Goal: Find specific fact: Find specific fact

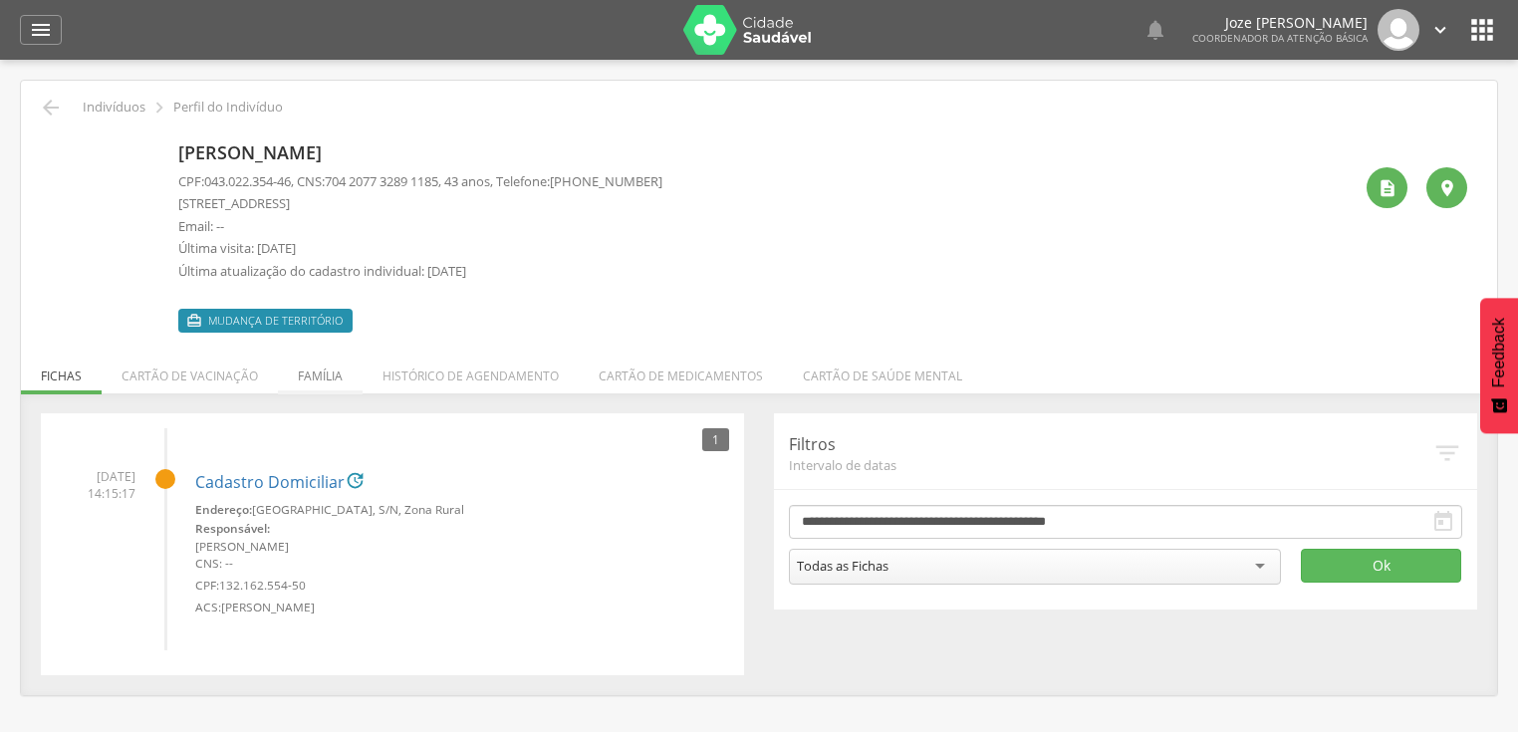
click at [315, 374] on li "Família" at bounding box center [320, 371] width 85 height 47
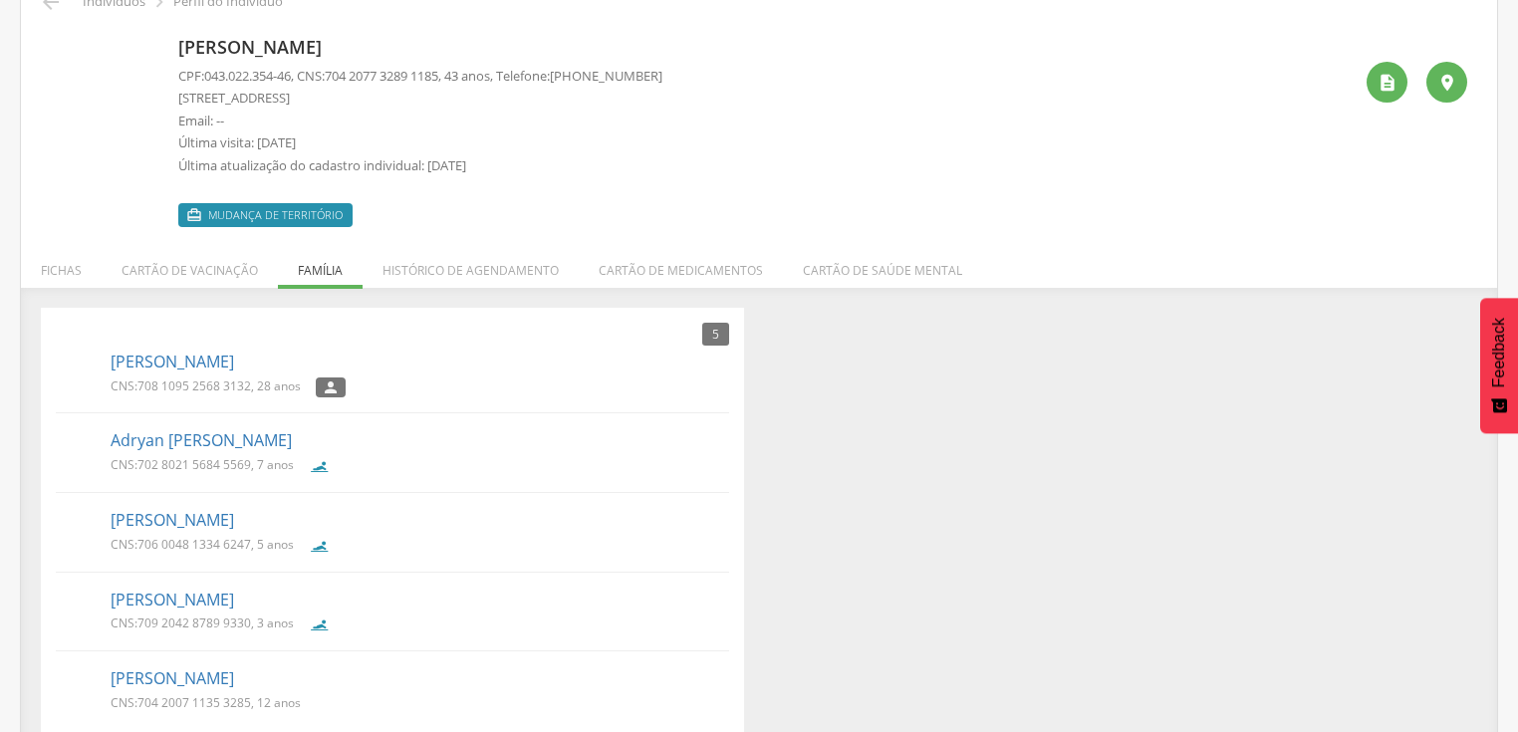
scroll to position [127, 0]
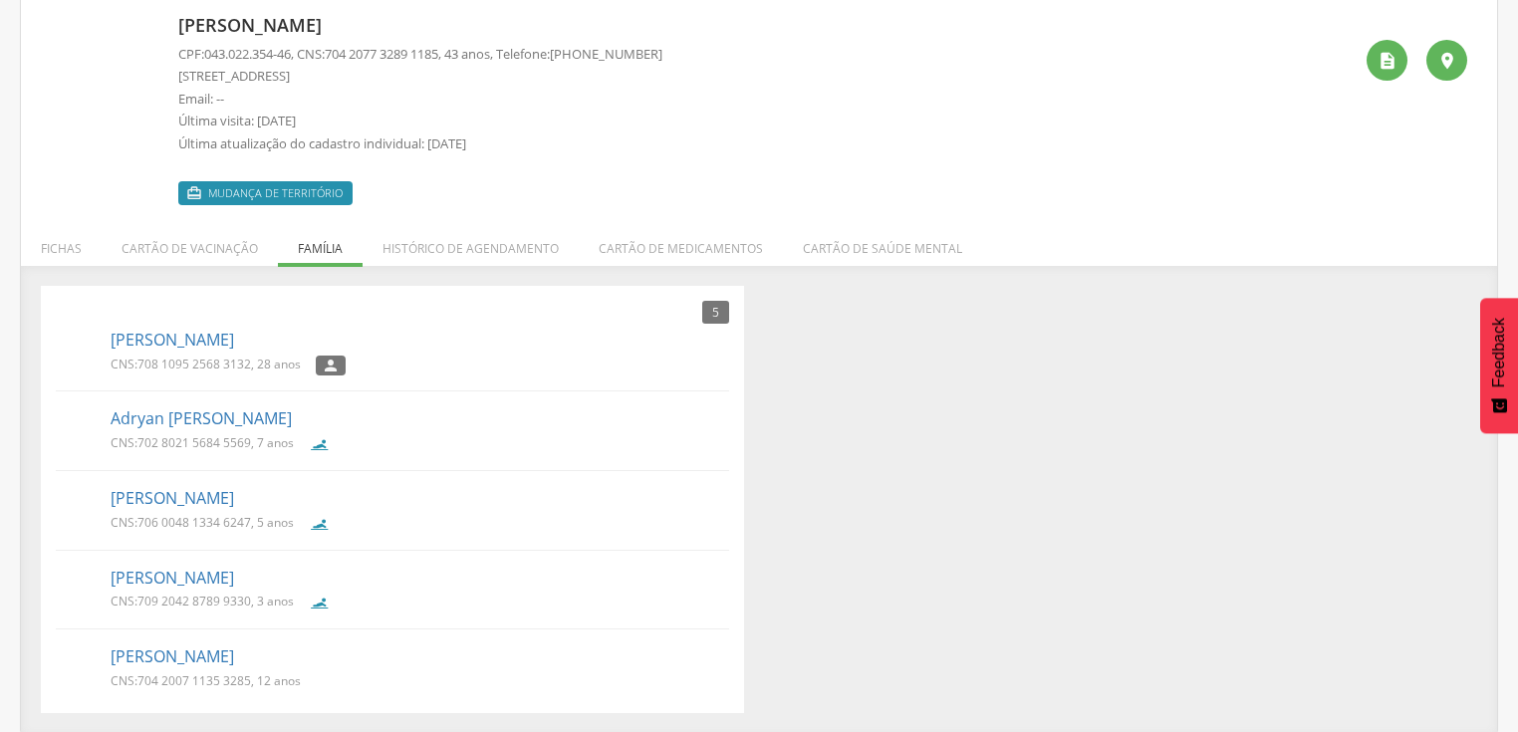
click at [56, 341] on img at bounding box center [56, 341] width 0 height 0
drag, startPoint x: 139, startPoint y: 361, endPoint x: 270, endPoint y: 382, distance: 132.1
click at [270, 382] on li "[PERSON_NAME] CNS: 708 1095 2568 3132 , 28 anos " at bounding box center [392, 357] width 673 height 69
copy p "708 1095 2568 3132 , 28"
